Goal: Task Accomplishment & Management: Manage account settings

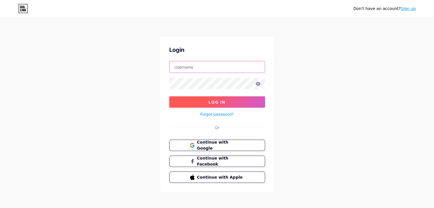
type input "ggs699000@gmail.com"
click at [241, 104] on button "Log In" at bounding box center [217, 101] width 96 height 11
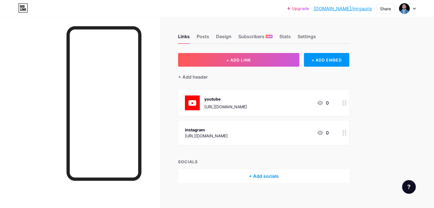
click at [228, 136] on div "[URL][DOMAIN_NAME]" at bounding box center [206, 136] width 43 height 6
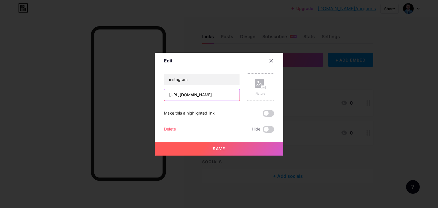
click at [222, 96] on input "[URL][DOMAIN_NAME]" at bounding box center [201, 94] width 75 height 11
click at [206, 96] on input "[URL][DOMAIN_NAME]" at bounding box center [201, 94] width 75 height 11
type input "https://www.instagram.com/gshanakr413"
click at [218, 144] on button "Save" at bounding box center [219, 149] width 128 height 14
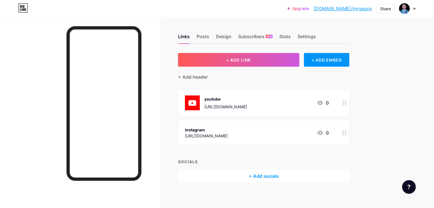
click at [414, 4] on div at bounding box center [407, 8] width 17 height 10
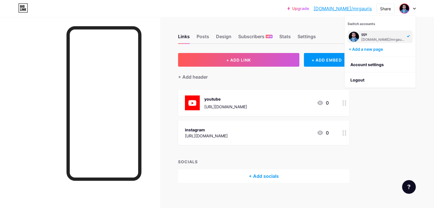
click at [401, 118] on div "Upgrade bio.link/mrgaur... bio.link/mrgauris Share Switch accounts ggs bio.link…" at bounding box center [217, 106] width 434 height 212
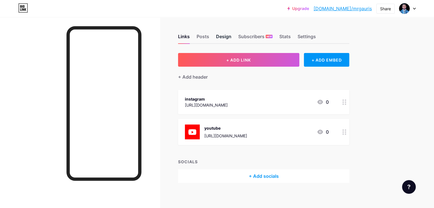
click at [232, 37] on div "Design" at bounding box center [223, 38] width 15 height 10
click at [209, 35] on div "Posts" at bounding box center [203, 38] width 13 height 10
click at [232, 39] on div "Design" at bounding box center [223, 38] width 15 height 10
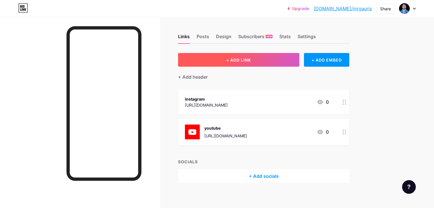
click at [265, 64] on button "+ ADD LINK" at bounding box center [238, 60] width 121 height 14
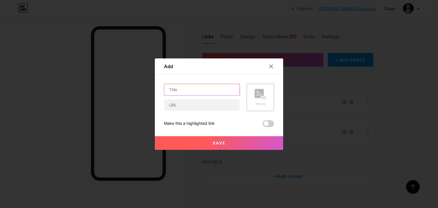
click at [232, 88] on input "text" at bounding box center [201, 89] width 75 height 11
click at [270, 101] on div "Picture" at bounding box center [260, 97] width 27 height 27
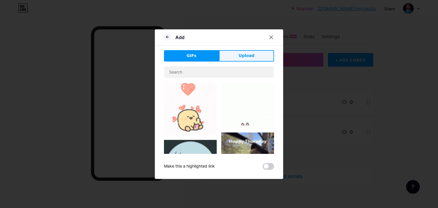
click at [251, 59] on button "Upload" at bounding box center [246, 55] width 55 height 11
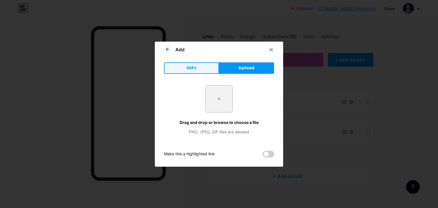
click at [197, 65] on button "GIFs" at bounding box center [191, 68] width 55 height 11
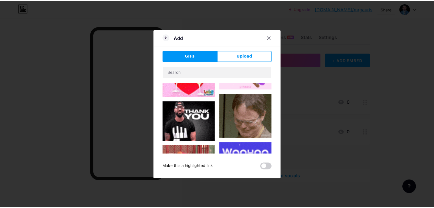
scroll to position [157, 0]
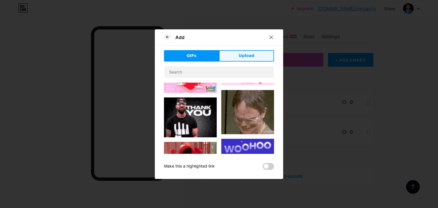
click at [249, 55] on span "Upload" at bounding box center [247, 56] width 16 height 6
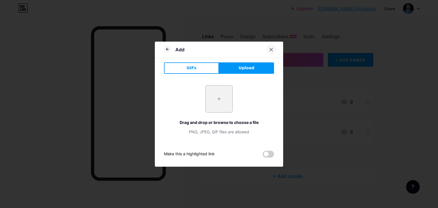
click at [269, 51] on icon at bounding box center [271, 49] width 5 height 5
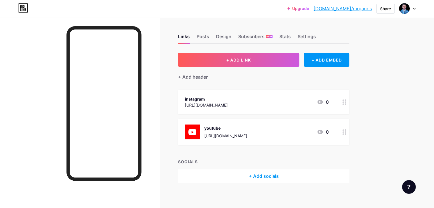
click at [347, 103] on icon at bounding box center [345, 102] width 4 height 5
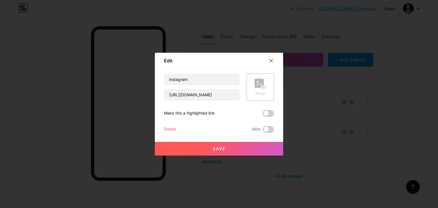
click at [269, 117] on div "instagram https://www.instagram.com/gshanakr413 Picture Make this a highlighted…" at bounding box center [219, 103] width 110 height 59
click at [268, 113] on span at bounding box center [268, 113] width 11 height 7
click at [263, 115] on input "checkbox" at bounding box center [263, 115] width 0 height 0
click at [255, 84] on rect at bounding box center [259, 83] width 9 height 9
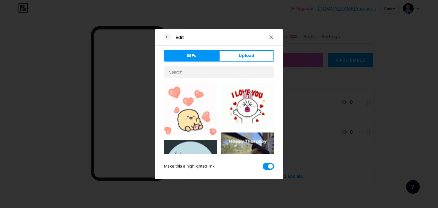
click at [194, 108] on img at bounding box center [190, 109] width 53 height 53
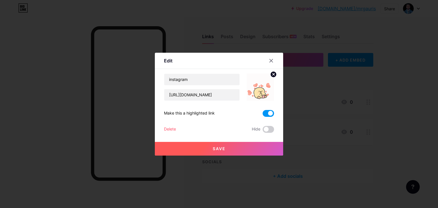
click at [226, 147] on button "Save" at bounding box center [219, 149] width 128 height 14
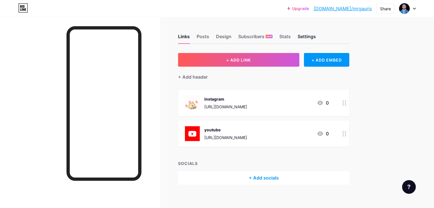
click at [316, 34] on div "Settings" at bounding box center [307, 38] width 18 height 10
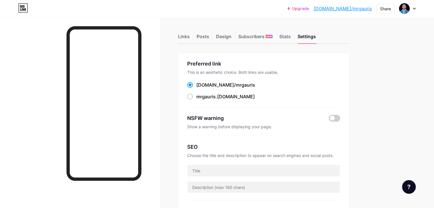
click at [412, 6] on div at bounding box center [407, 8] width 17 height 10
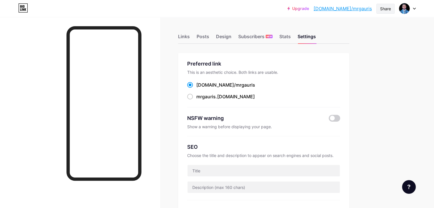
click at [386, 6] on div "Share" at bounding box center [385, 9] width 11 height 6
